Goal: Information Seeking & Learning: Learn about a topic

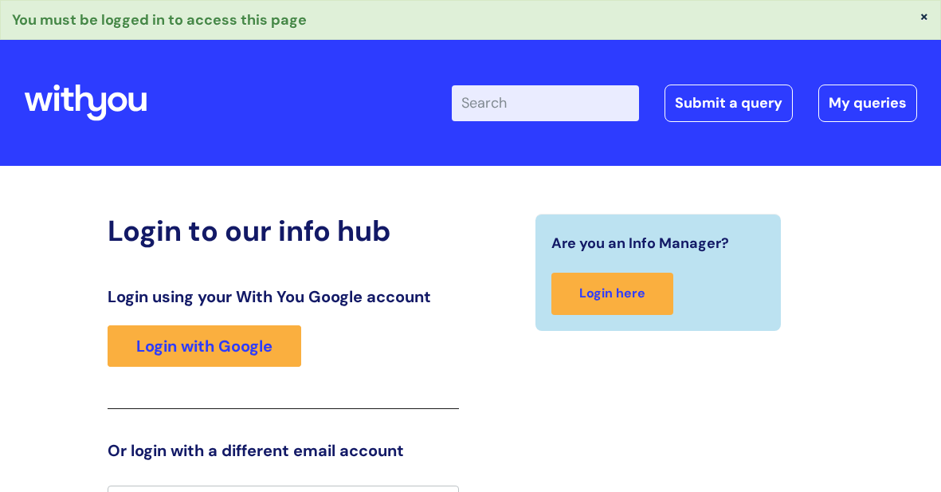
scroll to position [28, 0]
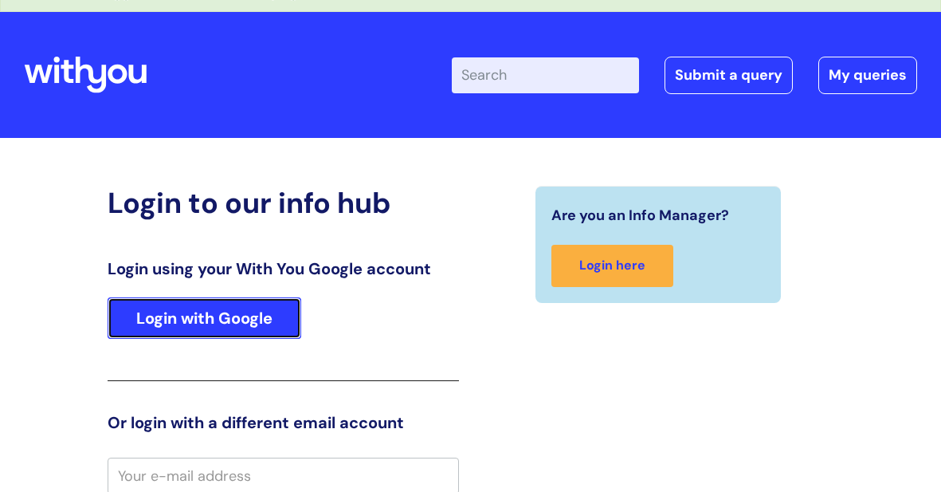
click at [250, 315] on link "Login with Google" at bounding box center [205, 317] width 194 height 41
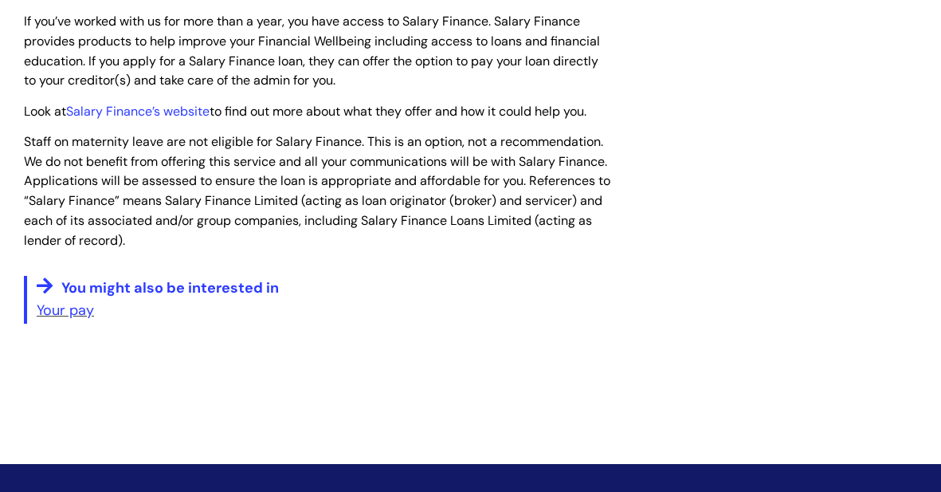
scroll to position [2443, 0]
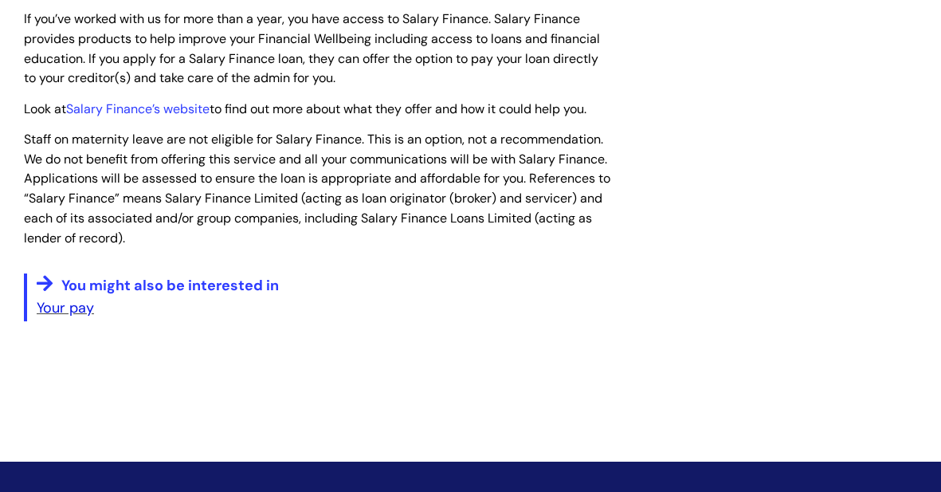
click at [69, 298] on link "Your pay" at bounding box center [65, 307] width 57 height 19
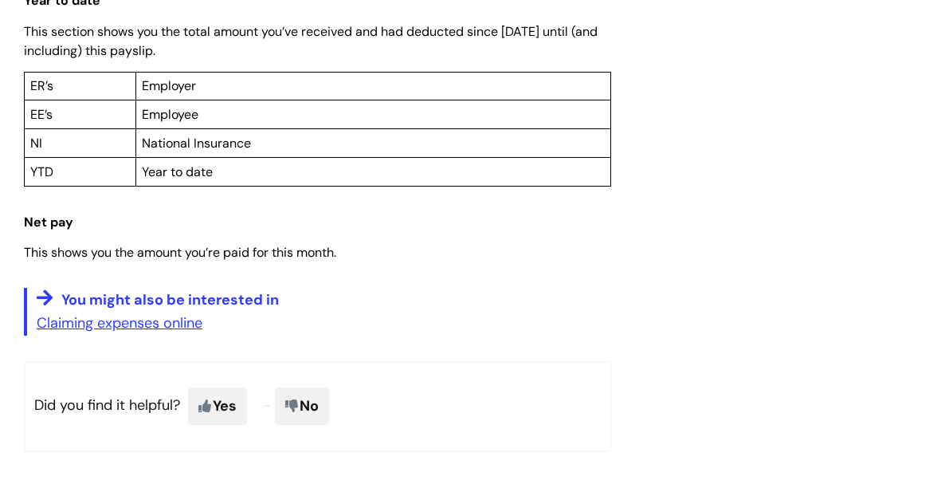
scroll to position [1319, 0]
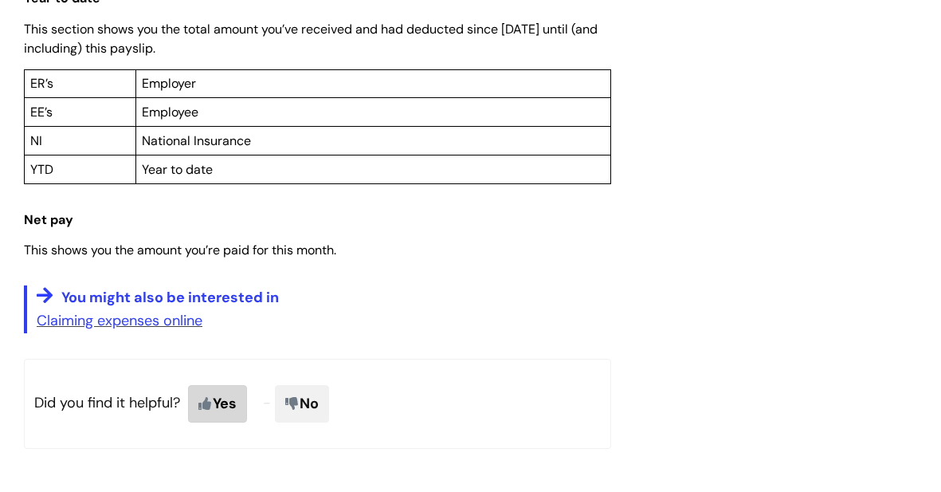
click at [215, 420] on span "Yes" at bounding box center [217, 403] width 59 height 37
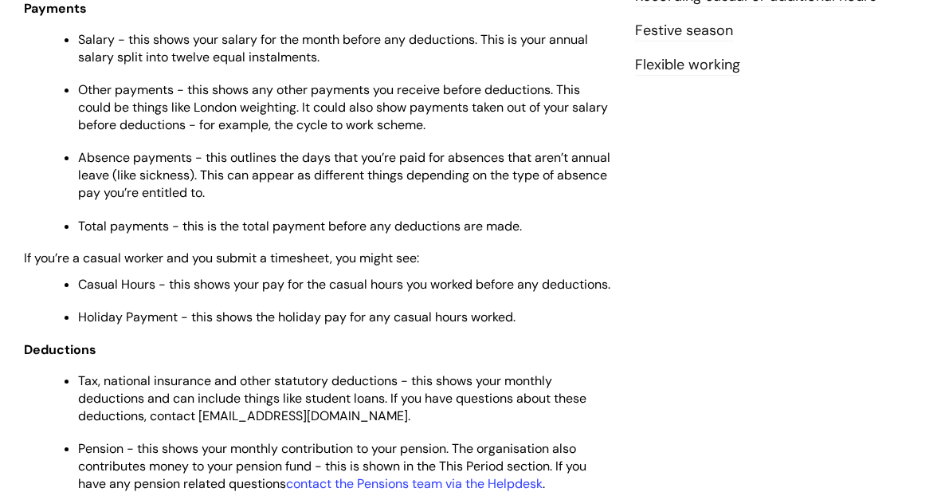
scroll to position [687, 0]
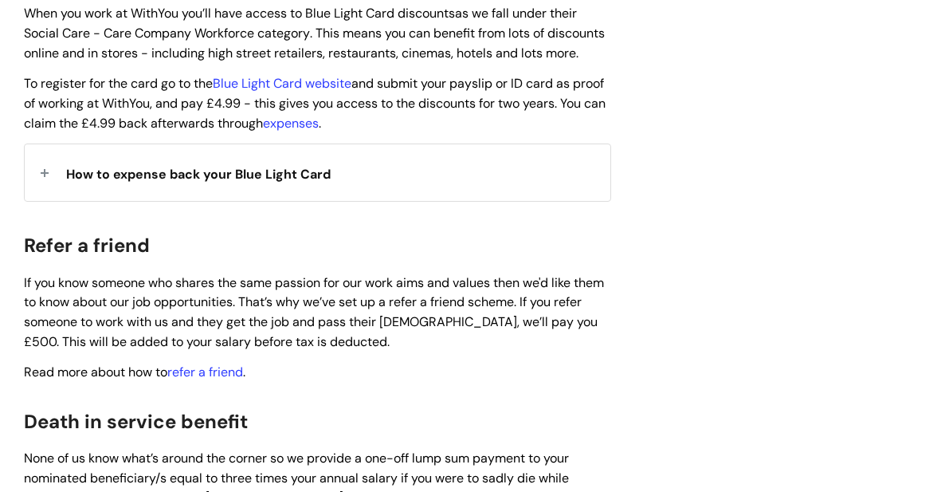
scroll to position [1826, 0]
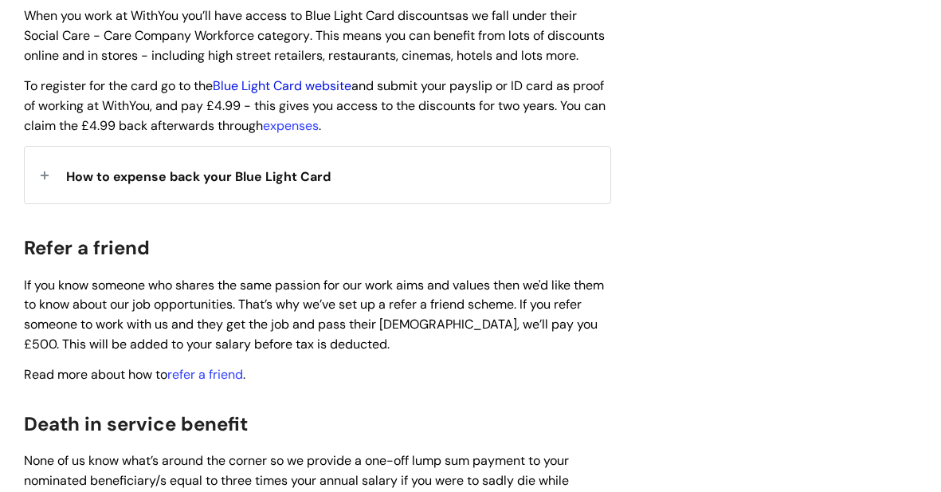
click at [298, 77] on link "Blue Light Card website" at bounding box center [282, 85] width 139 height 17
